Goal: Navigation & Orientation: Find specific page/section

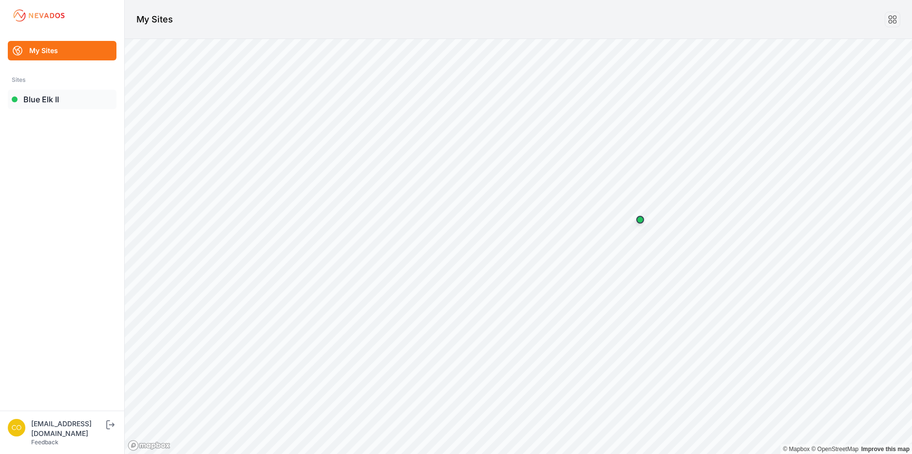
click at [50, 105] on link "Blue Elk II" at bounding box center [62, 99] width 109 height 19
click at [116, 431] on icon "submit" at bounding box center [110, 425] width 12 height 12
click at [60, 106] on link "[GEOGRAPHIC_DATA]" at bounding box center [62, 99] width 109 height 19
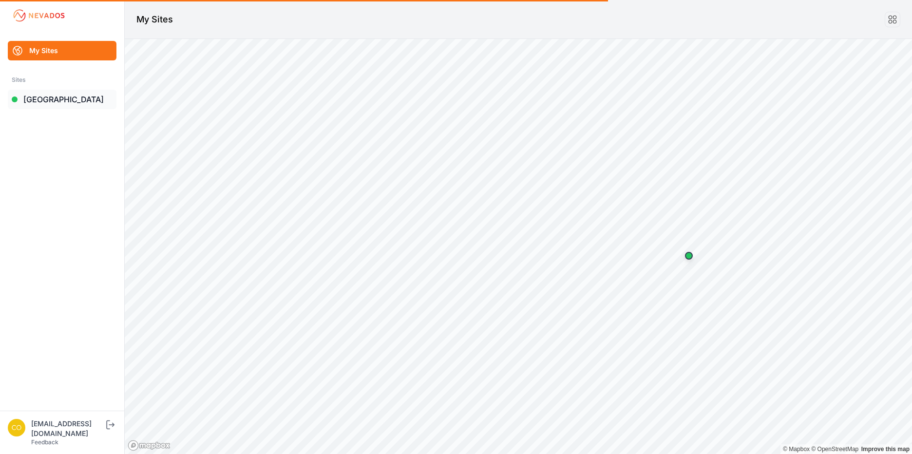
click at [25, 99] on link "[GEOGRAPHIC_DATA]" at bounding box center [62, 99] width 109 height 19
